Goal: Check status

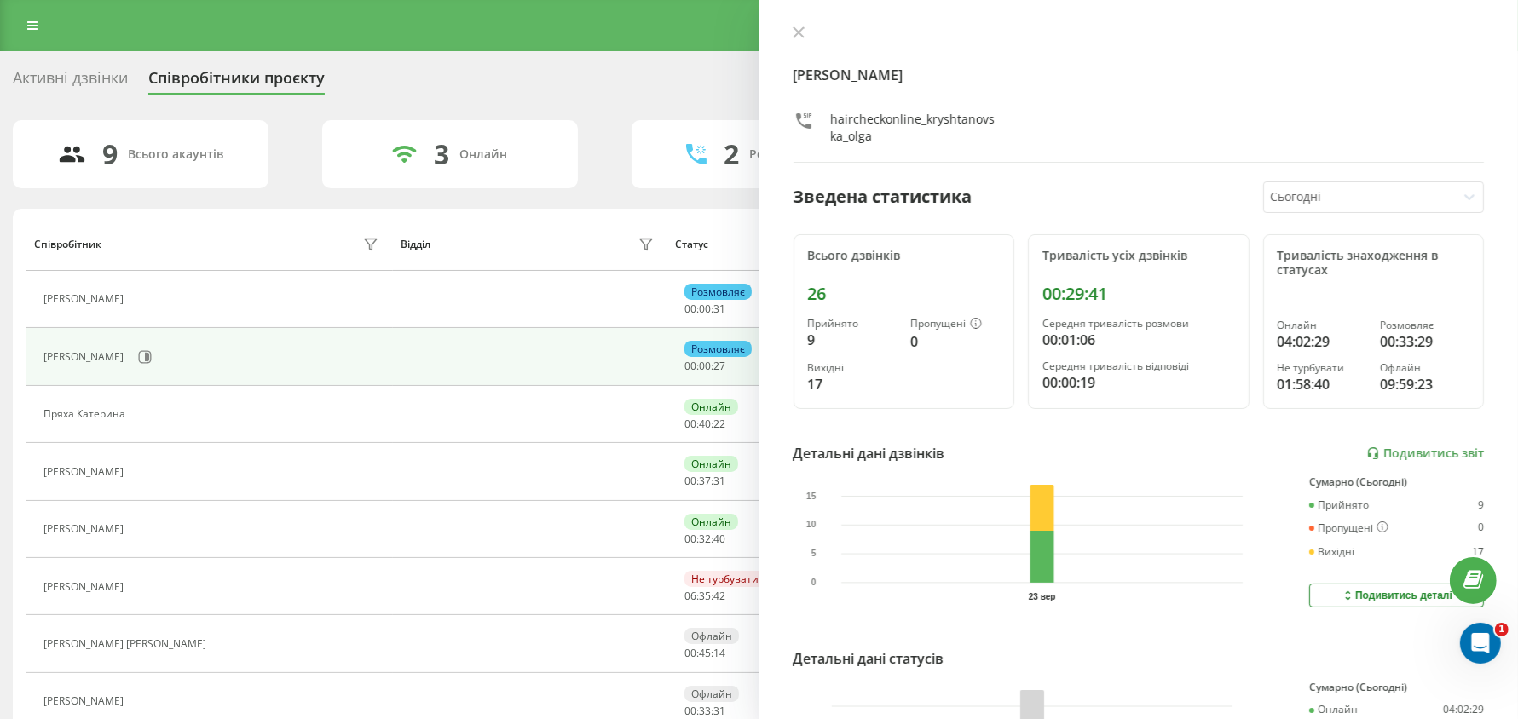
click at [792, 25] on div "[PERSON_NAME] Зведена статистика Сьогодні Всього дзвінків 26 Прийнято 9 Пропуще…" at bounding box center [1138, 359] width 759 height 719
click at [798, 26] on icon at bounding box center [799, 32] width 12 height 12
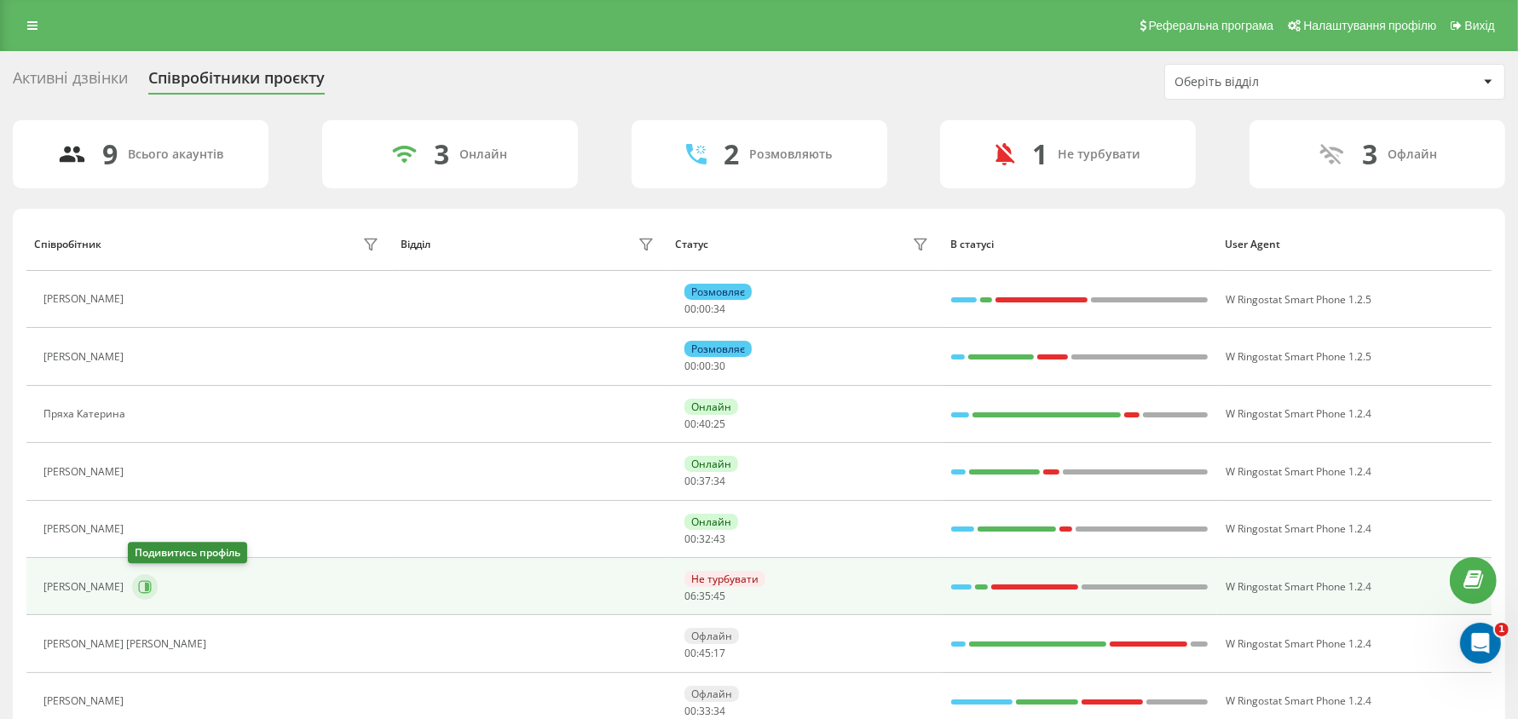
click at [147, 580] on icon at bounding box center [145, 587] width 14 height 14
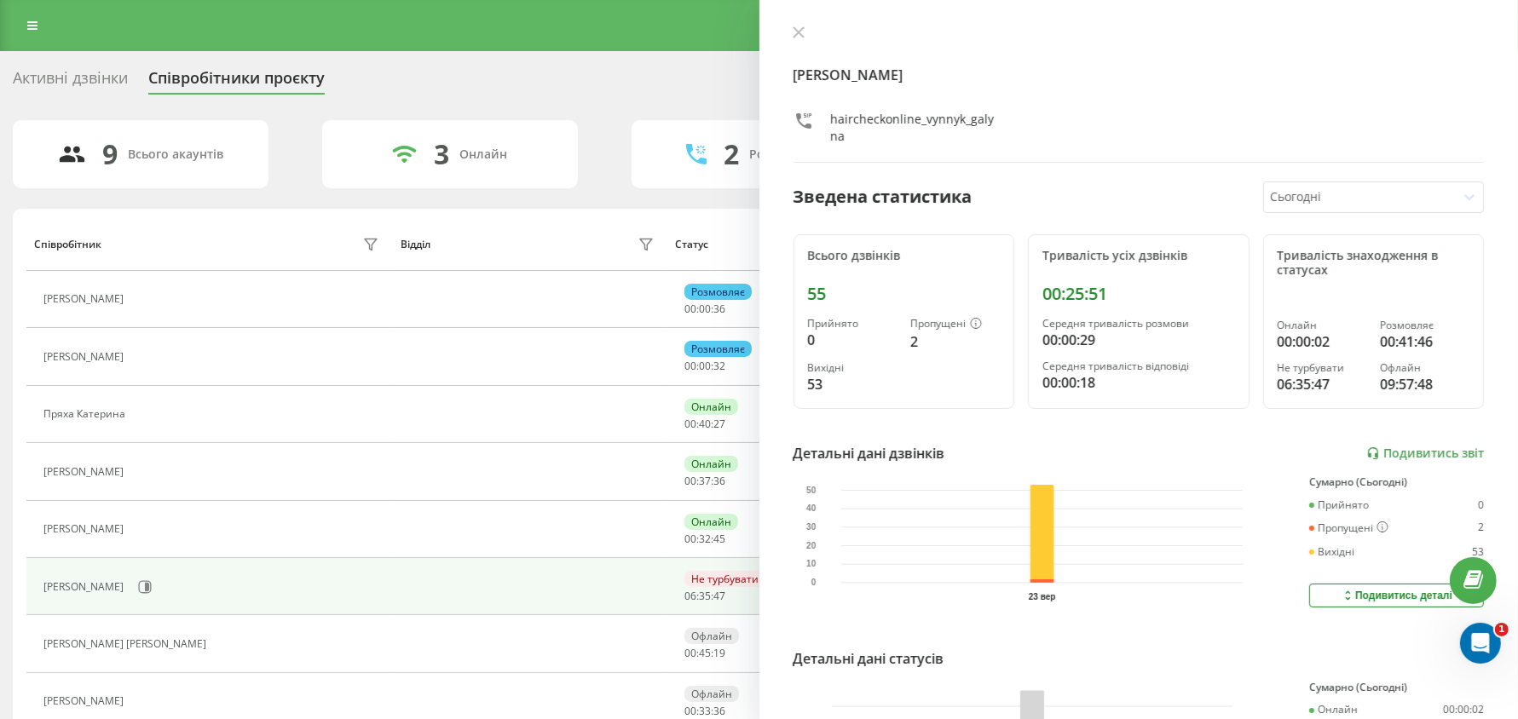
click at [800, 44] on div "[PERSON_NAME] haircheckonline_vynnyk_galyna" at bounding box center [1138, 94] width 691 height 137
click at [799, 34] on icon at bounding box center [798, 32] width 10 height 10
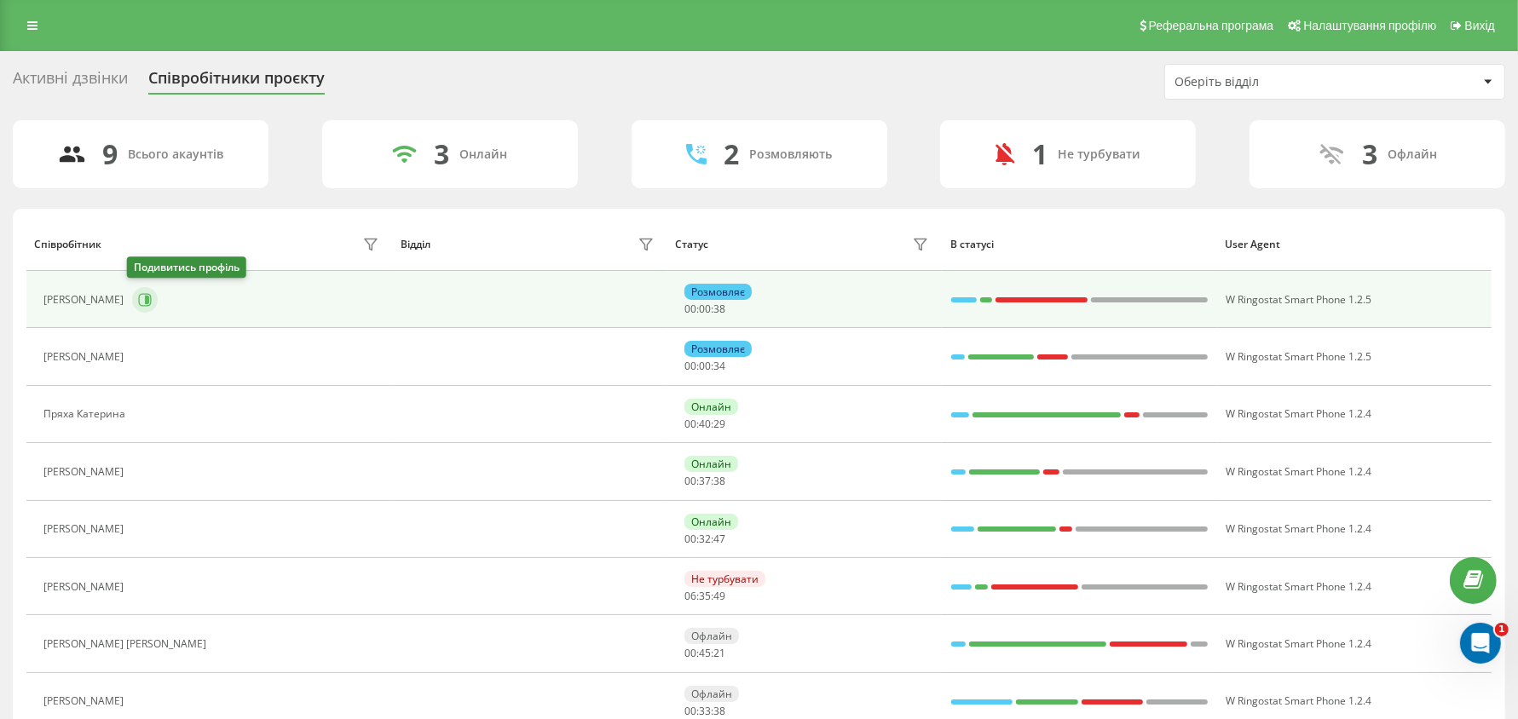
click at [145, 296] on icon at bounding box center [147, 300] width 4 height 9
